Goal: Check status: Check status

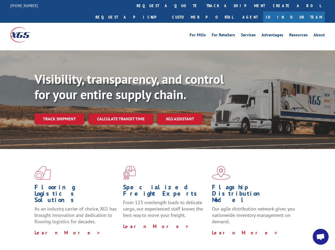
click at [167, 125] on div "Visibility, transparency, and control for your entire supply chain. Track shipm…" at bounding box center [184, 109] width 300 height 74
click at [202, 6] on link "track a shipment" at bounding box center [235, 5] width 67 height 11
click at [0, 0] on div "Track Shipment Enter your information below to track your shipment(s). Select c…" at bounding box center [0, 0] width 0 height 0
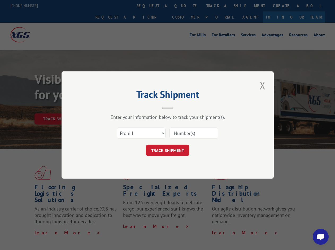
click at [218, 6] on div "Track Shipment Enter your information below to track your shipment(s). Select c…" at bounding box center [167, 125] width 335 height 250
click at [59, 107] on div "Track Shipment Enter your information below to track your shipment(s). Select c…" at bounding box center [167, 125] width 335 height 250
click at [120, 107] on header "Track Shipment" at bounding box center [167, 100] width 159 height 18
click at [180, 107] on header "Track Shipment" at bounding box center [167, 100] width 159 height 18
click at [321, 237] on span "Open chat" at bounding box center [320, 237] width 9 height 7
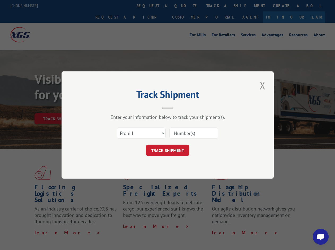
scroll to position [172, 0]
